Goal: Navigation & Orientation: Find specific page/section

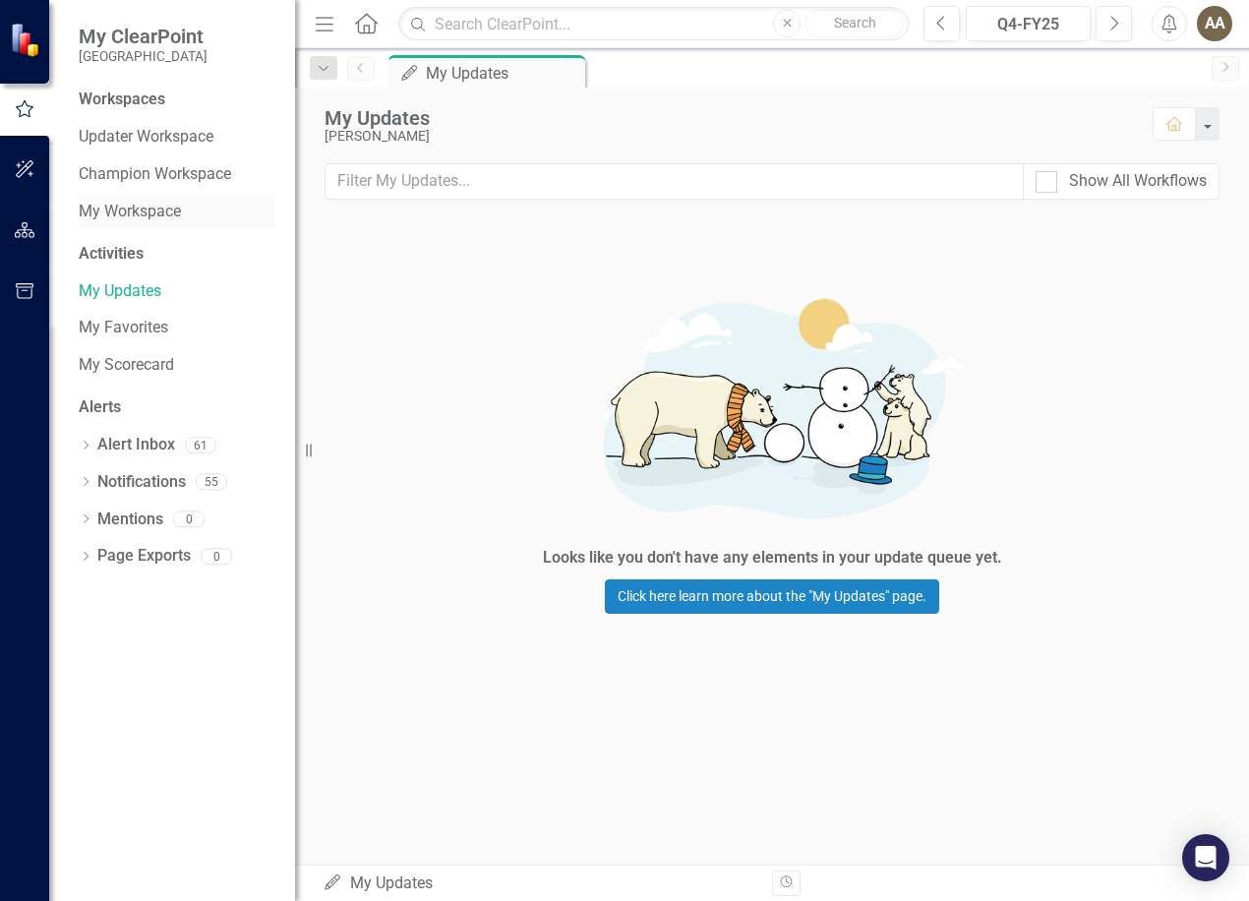
click at [164, 207] on link "My Workspace" at bounding box center [177, 212] width 197 height 23
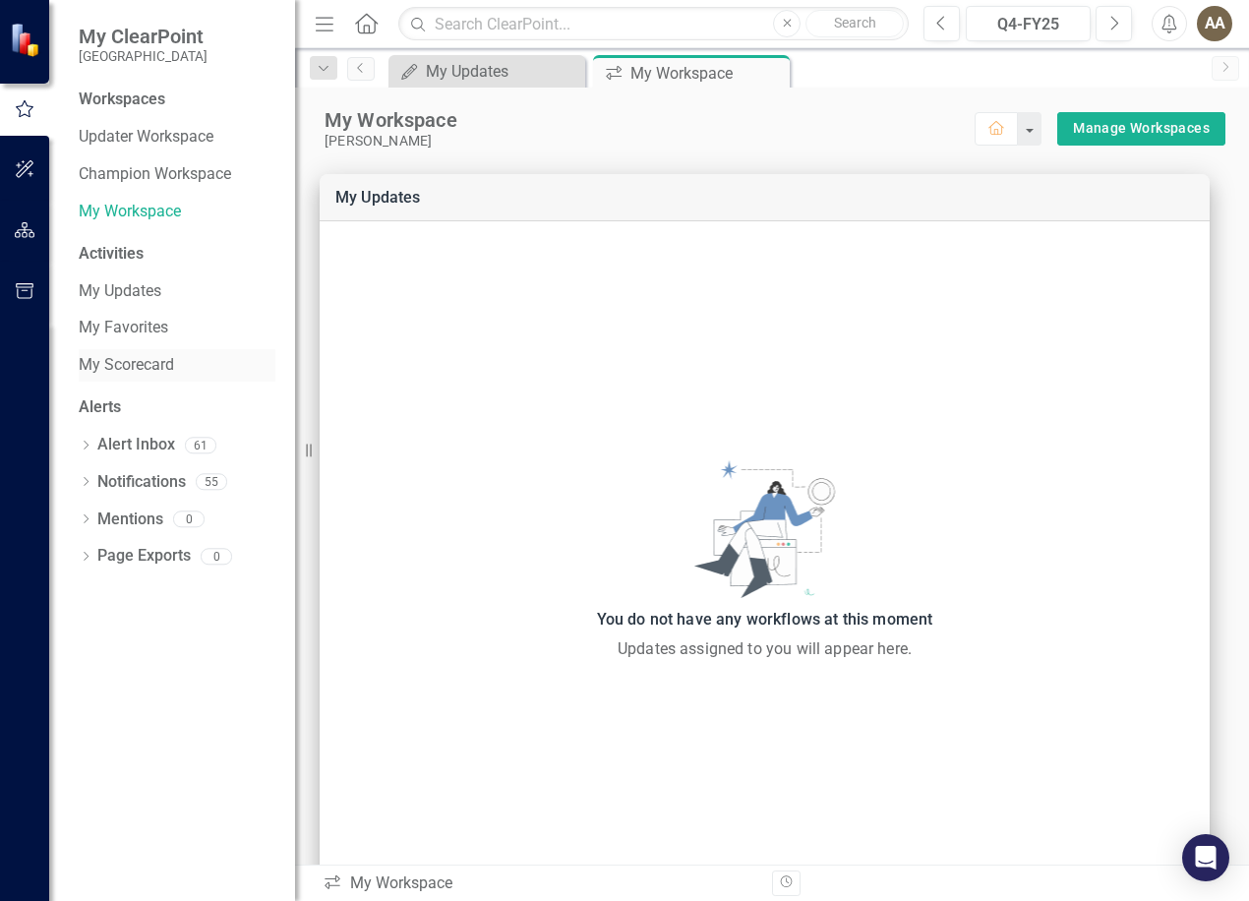
click at [150, 360] on link "My Scorecard" at bounding box center [177, 365] width 197 height 23
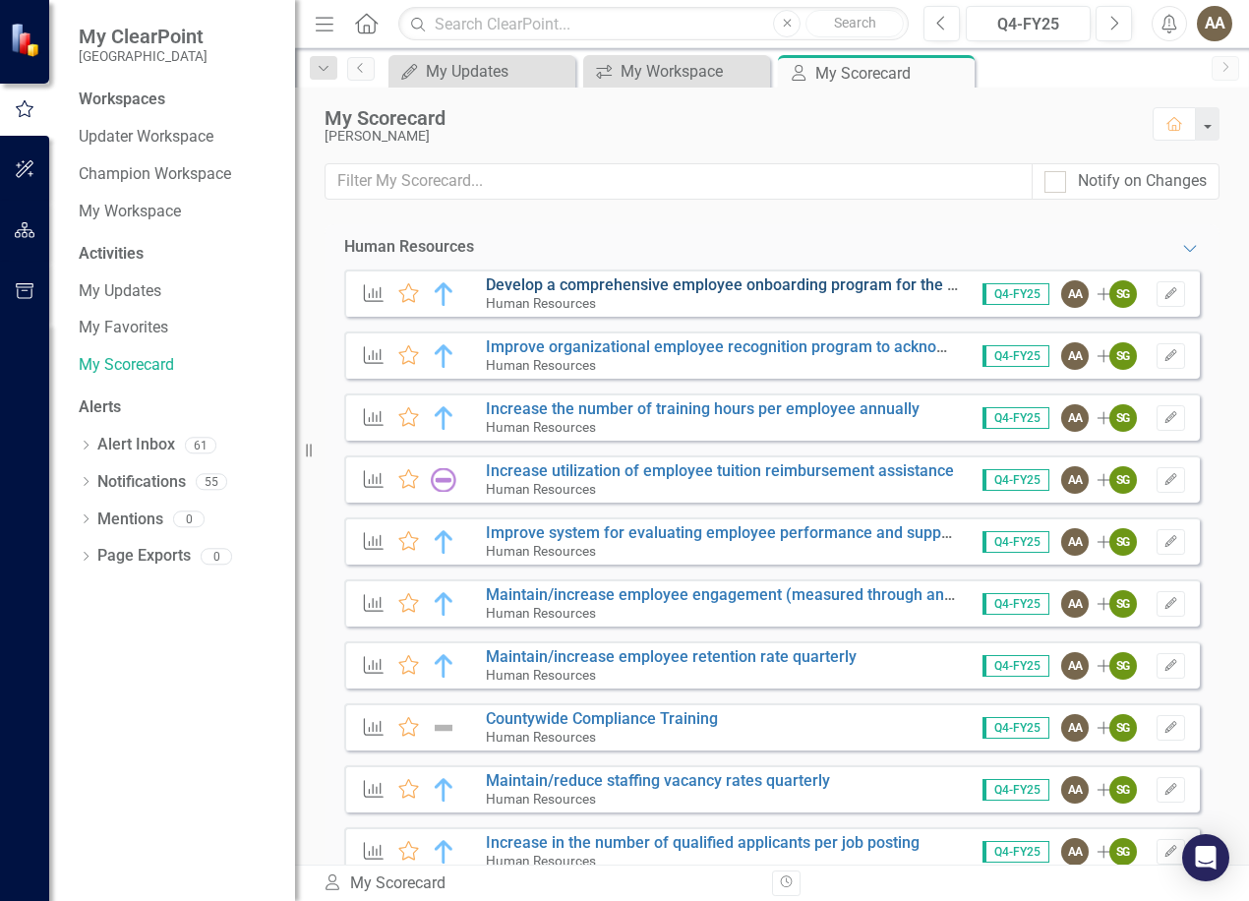
click at [560, 282] on link "Develop a comprehensive employee onboarding program for the organization and wi…" at bounding box center [862, 284] width 752 height 19
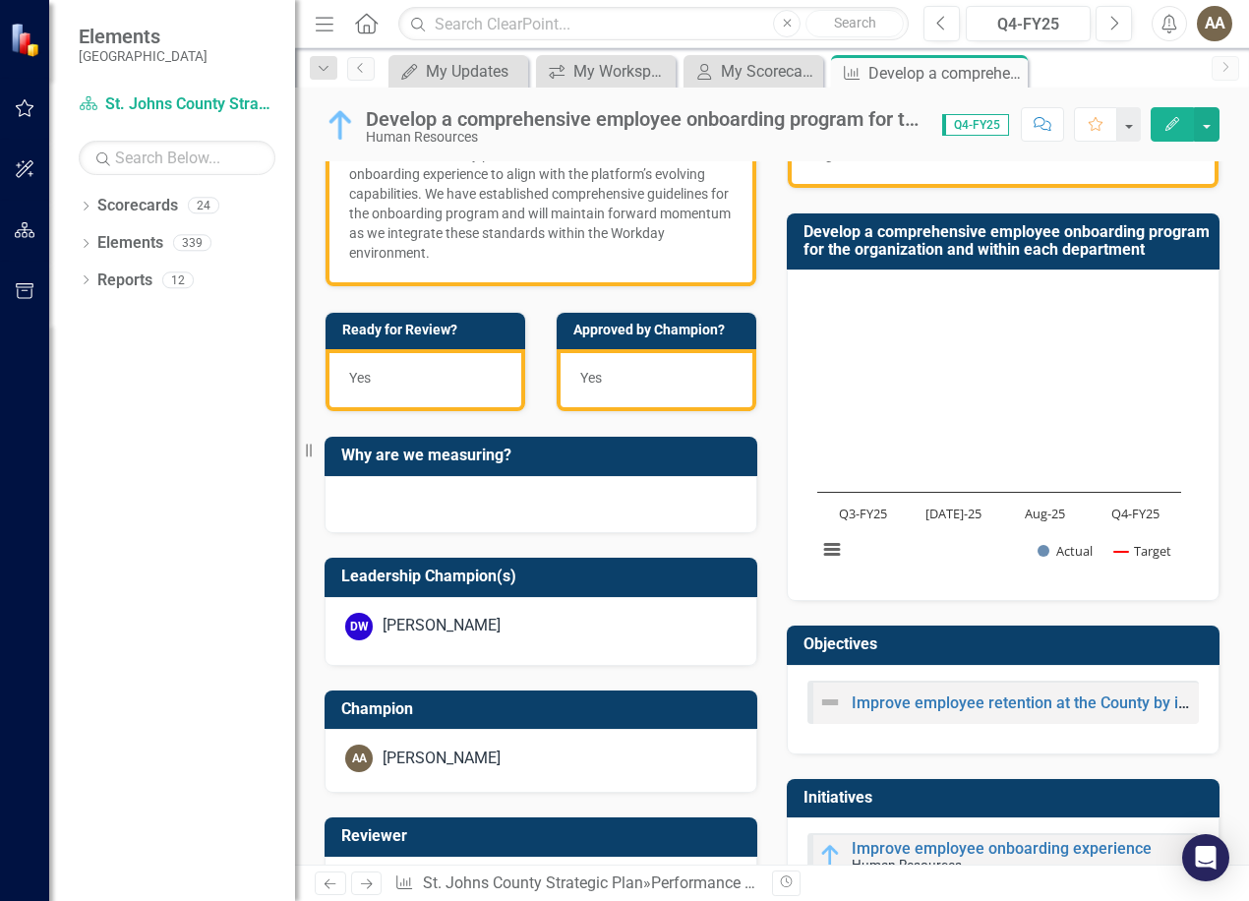
scroll to position [689, 0]
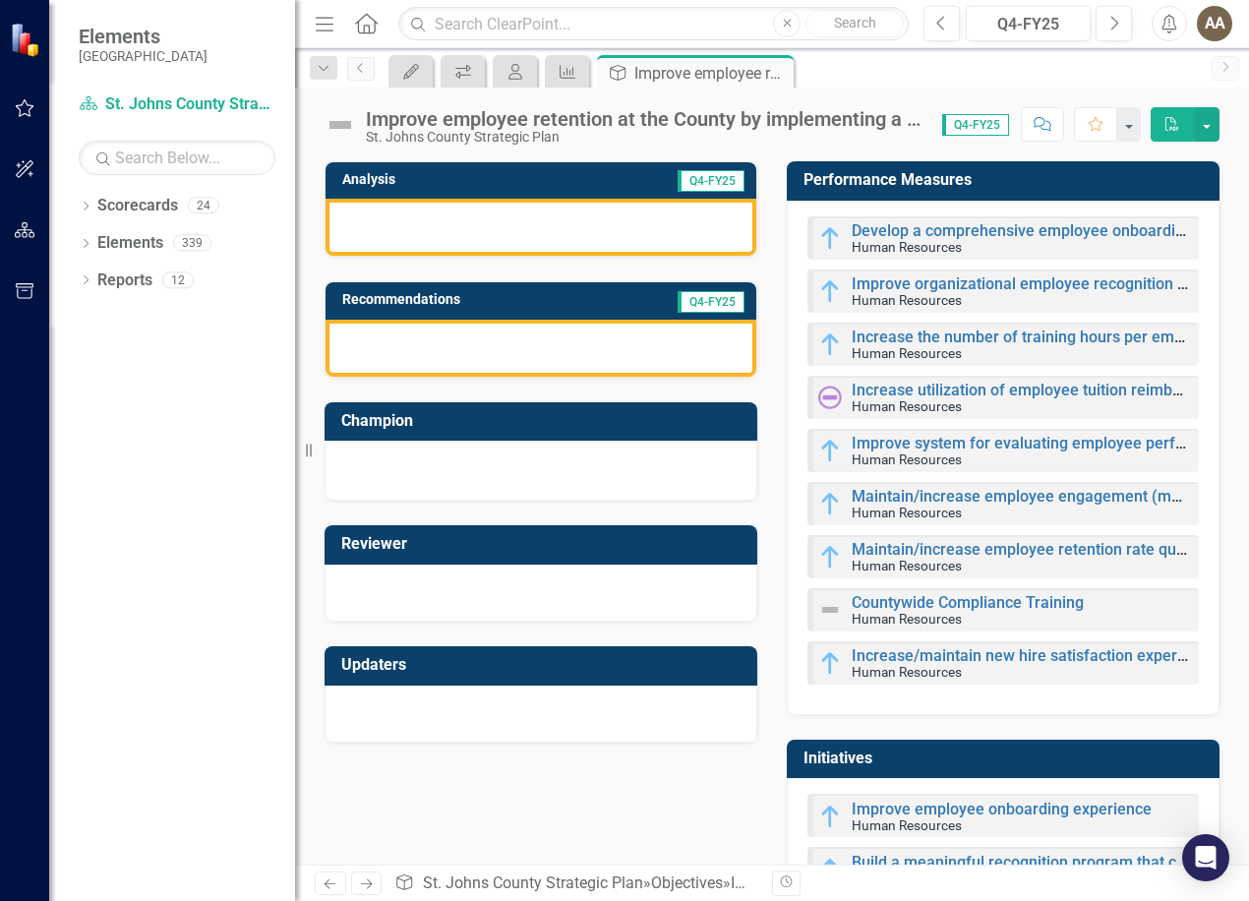
click at [520, 226] on div at bounding box center [541, 227] width 431 height 57
click at [683, 229] on div at bounding box center [541, 227] width 431 height 57
click at [611, 241] on div at bounding box center [541, 227] width 431 height 57
click at [610, 239] on div at bounding box center [541, 227] width 431 height 57
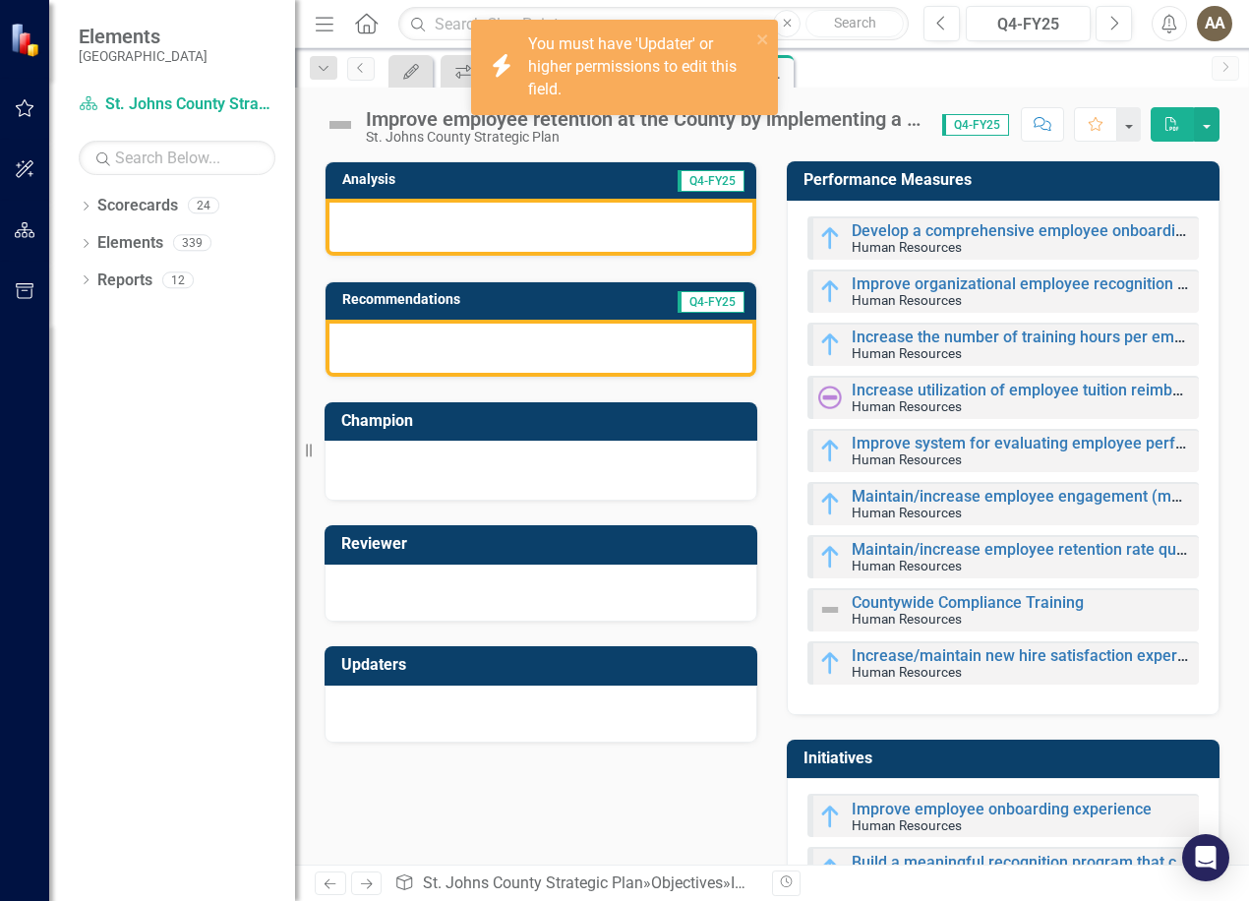
click at [600, 223] on div at bounding box center [541, 227] width 431 height 57
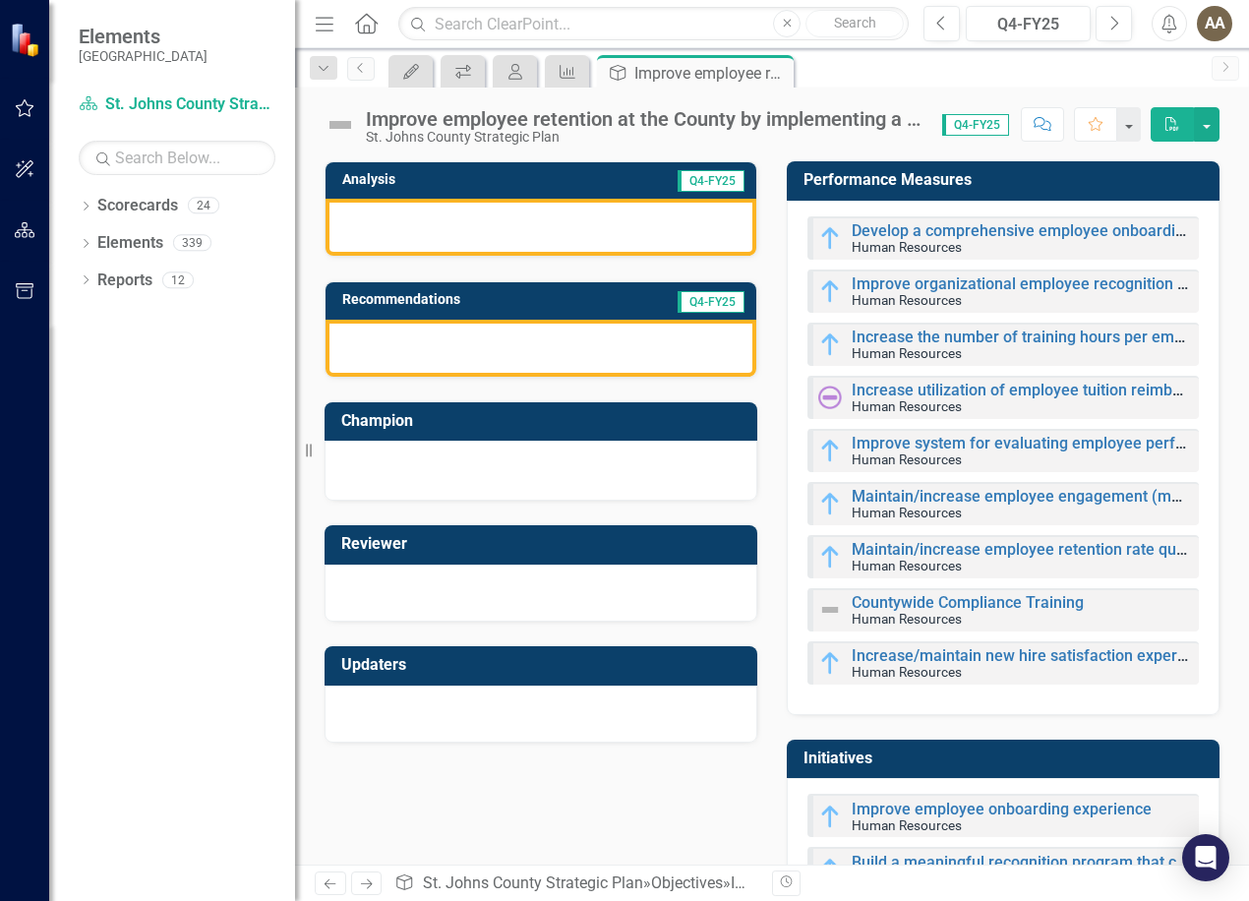
click at [509, 469] on div at bounding box center [541, 468] width 392 height 24
click at [962, 231] on link "Develop a comprehensive employee onboarding program for the organization and wi…" at bounding box center [1228, 230] width 752 height 19
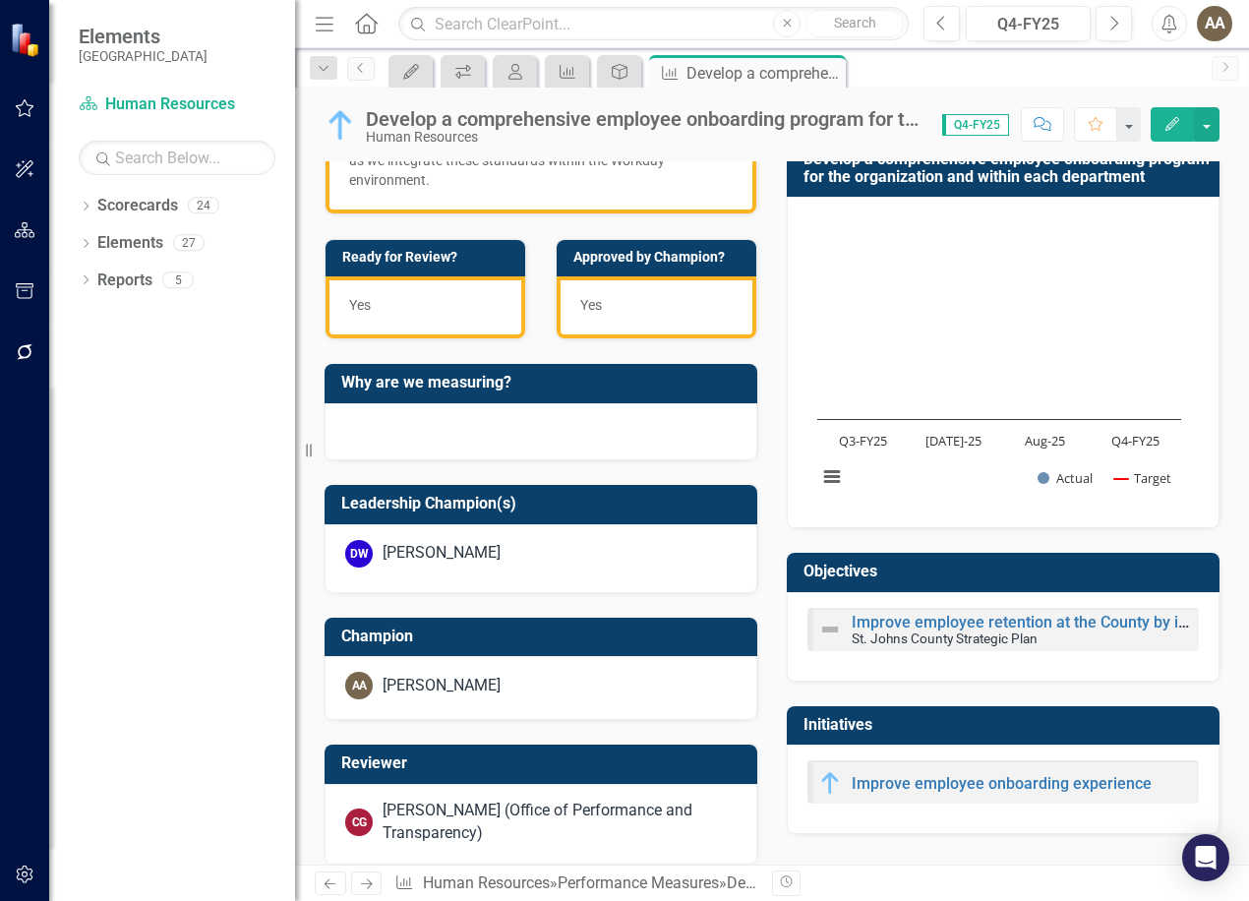
scroll to position [765, 0]
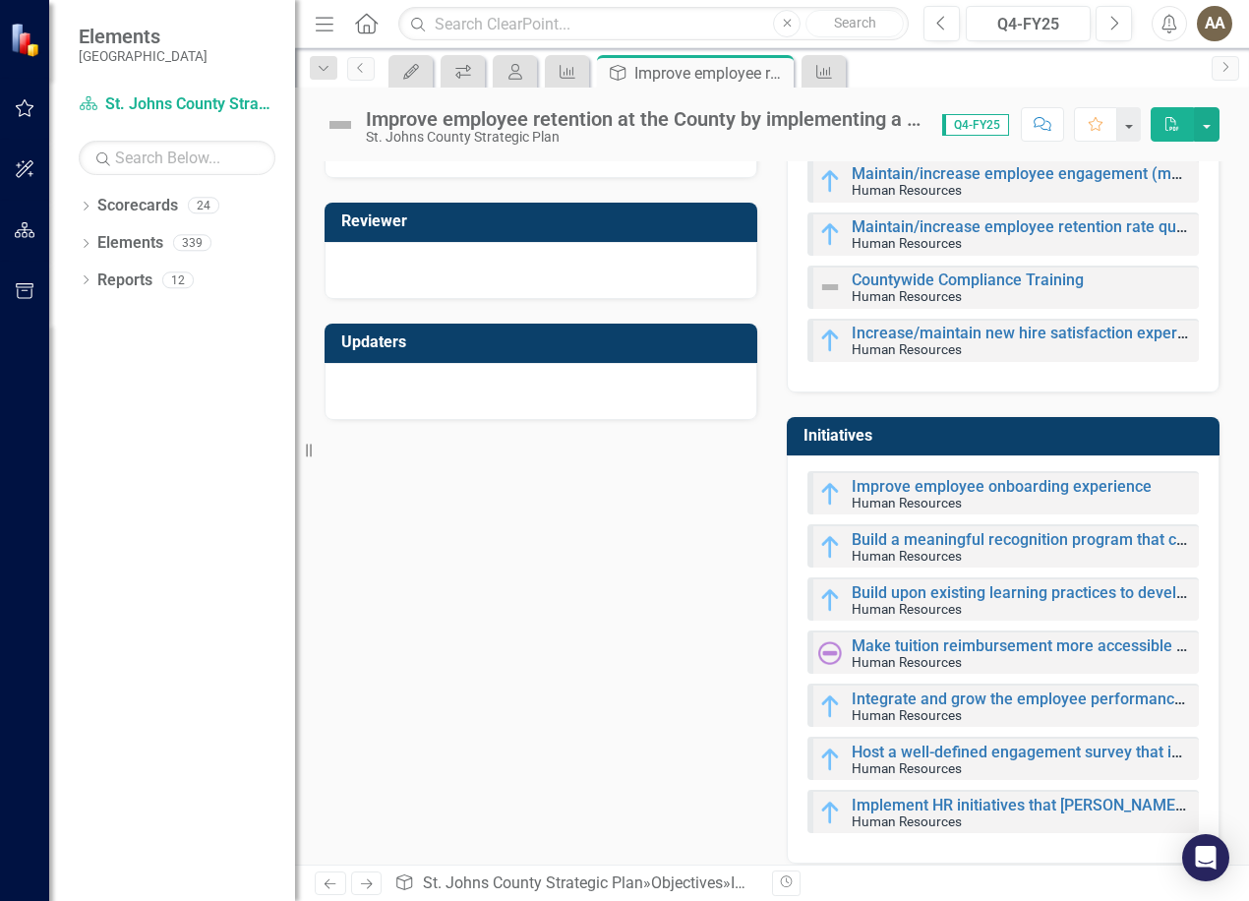
scroll to position [341, 0]
